Goal: Information Seeking & Learning: Learn about a topic

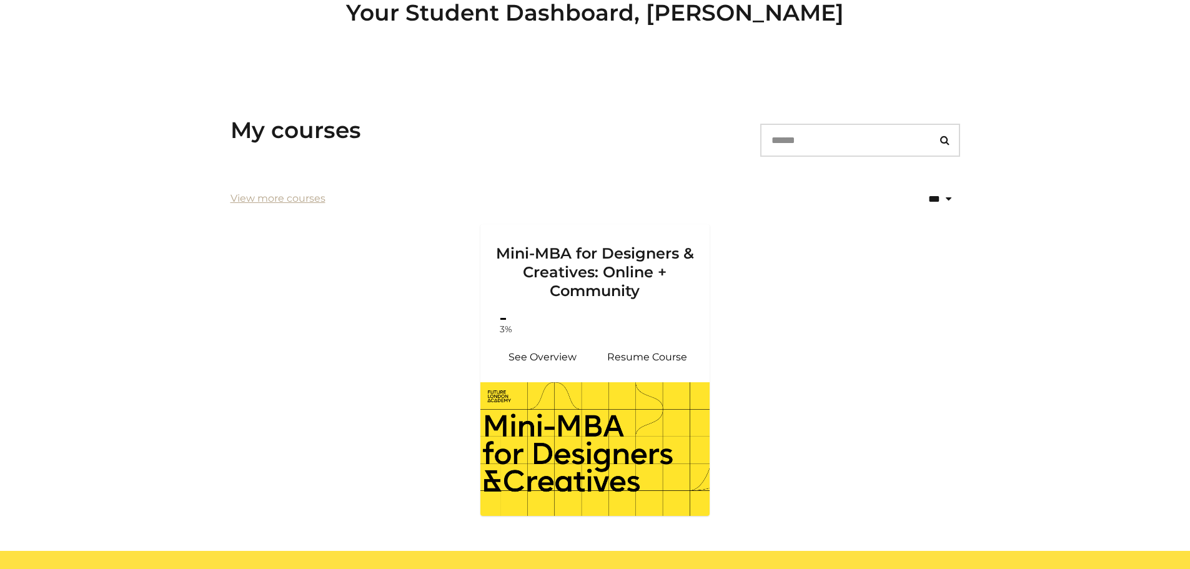
scroll to position [189, 0]
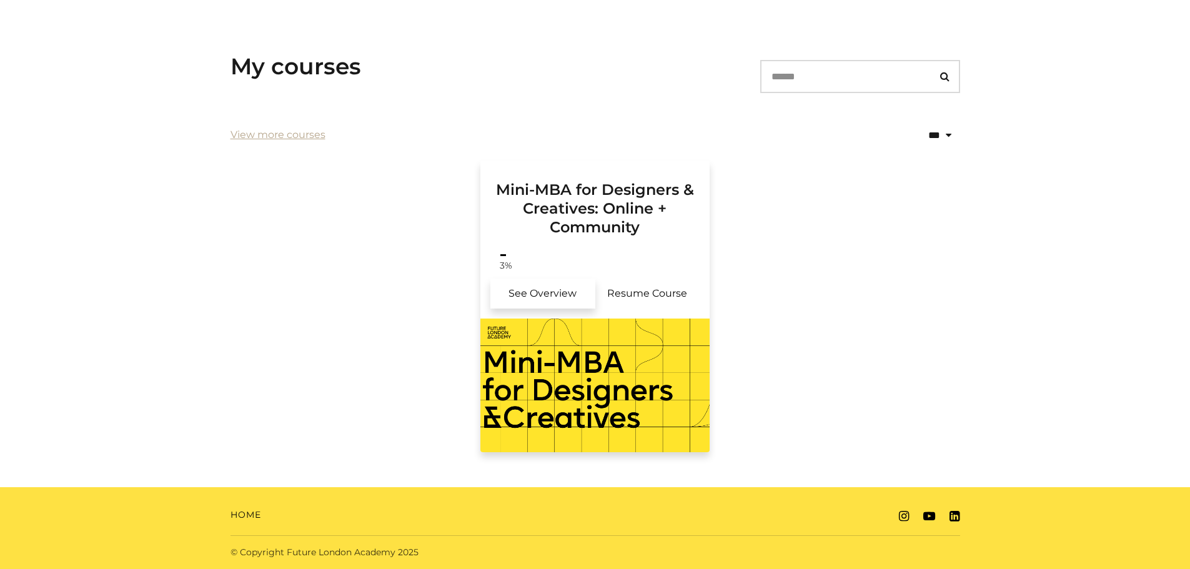
click at [530, 288] on link "See Overview" at bounding box center [543, 294] width 105 height 30
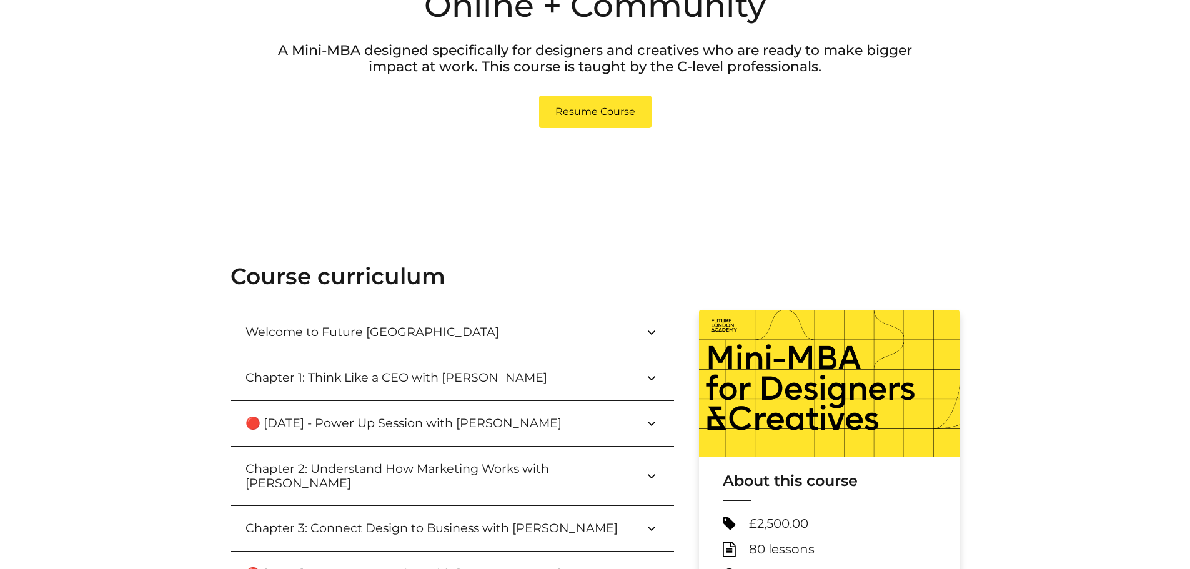
scroll to position [125, 0]
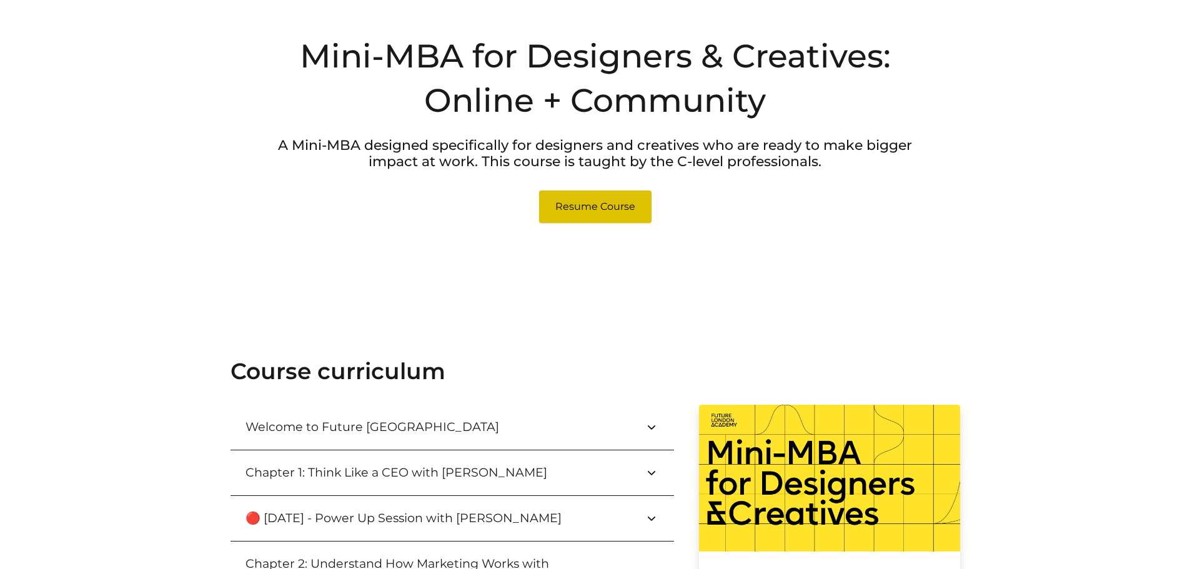
click at [599, 211] on link "Resume Course" at bounding box center [595, 207] width 112 height 32
